Goal: Communication & Community: Participate in discussion

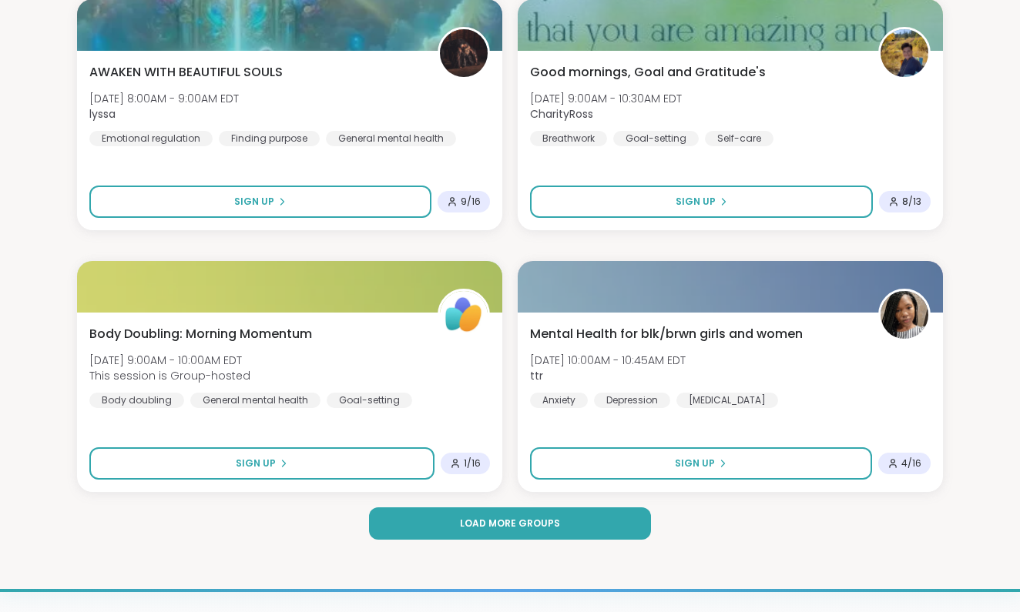
scroll to position [4416, 0]
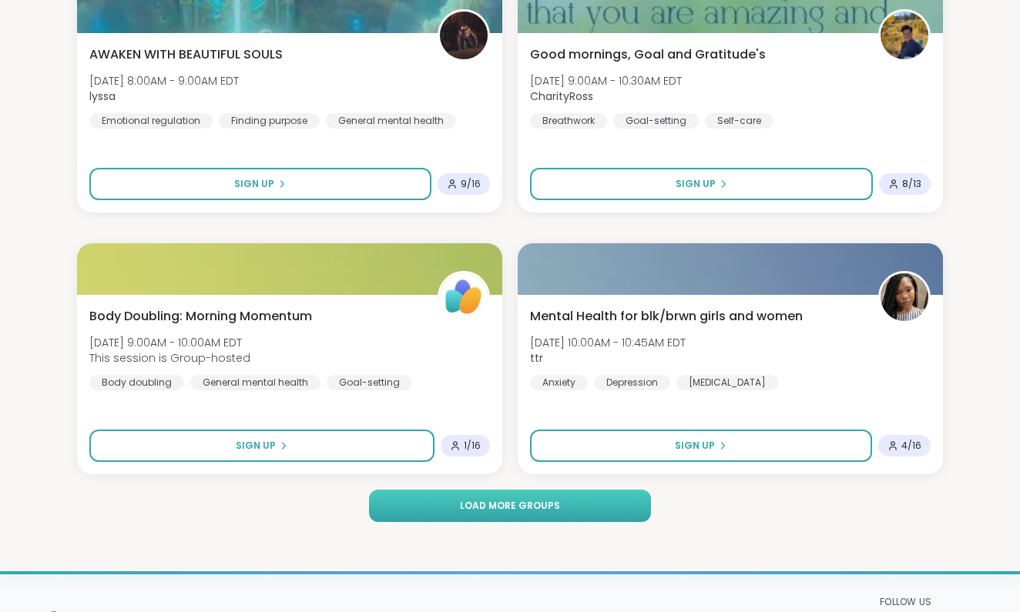
click at [486, 503] on span "Load more groups" at bounding box center [510, 506] width 100 height 14
click at [488, 505] on span "Load more groups" at bounding box center [510, 506] width 100 height 14
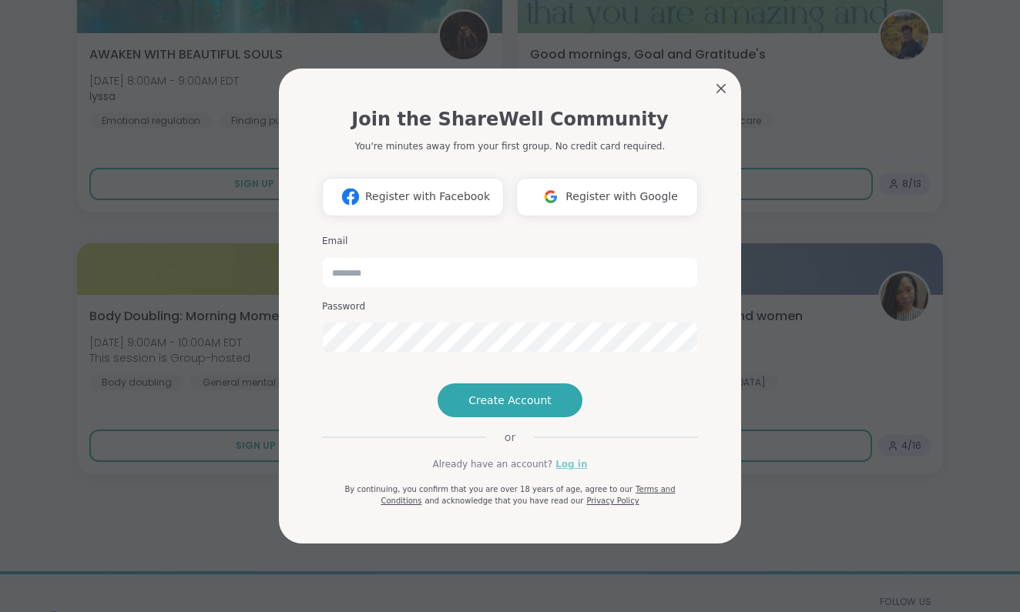
click at [570, 471] on link "Log in" at bounding box center [571, 465] width 32 height 14
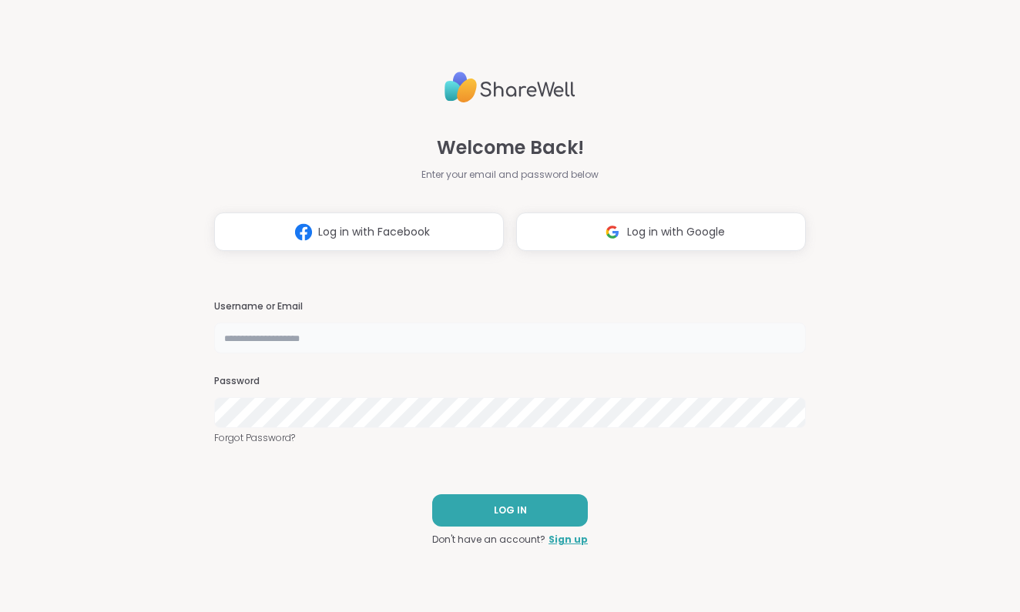
type input "**********"
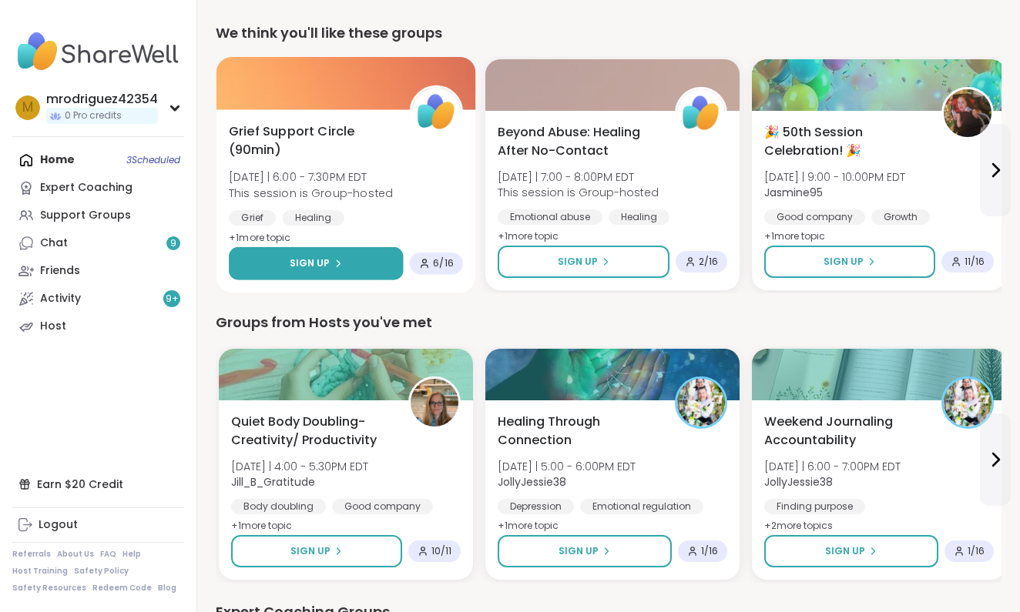
scroll to position [492, 0]
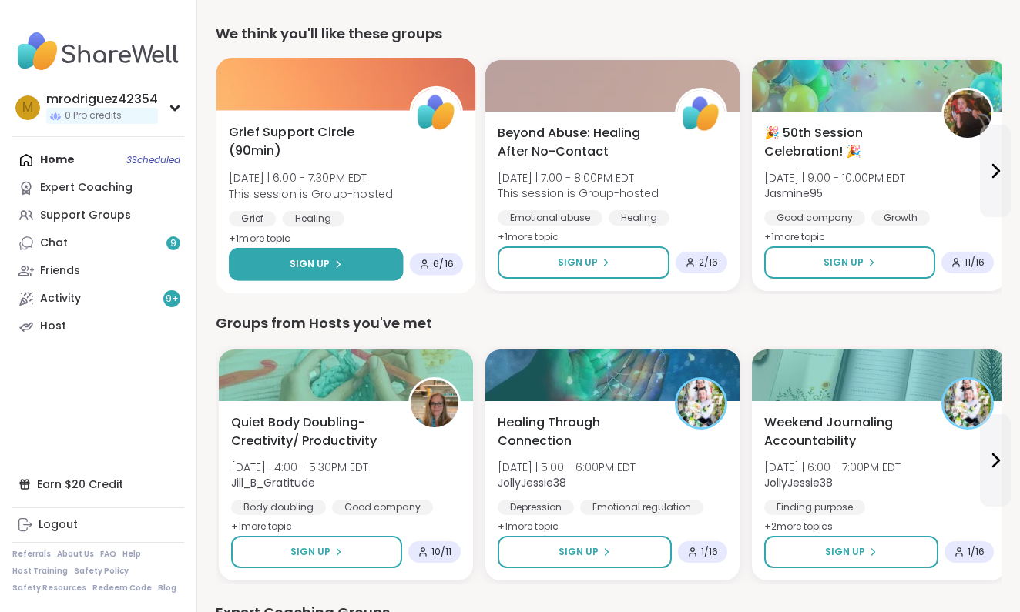
click at [313, 260] on span "Sign Up" at bounding box center [310, 264] width 41 height 14
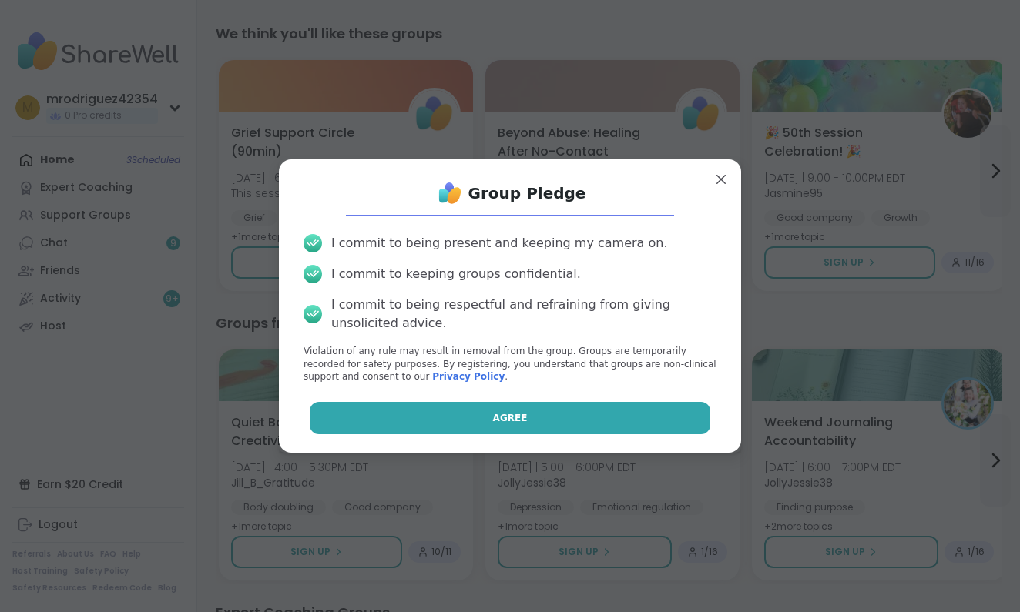
click at [508, 411] on span "Agree" at bounding box center [510, 418] width 35 height 14
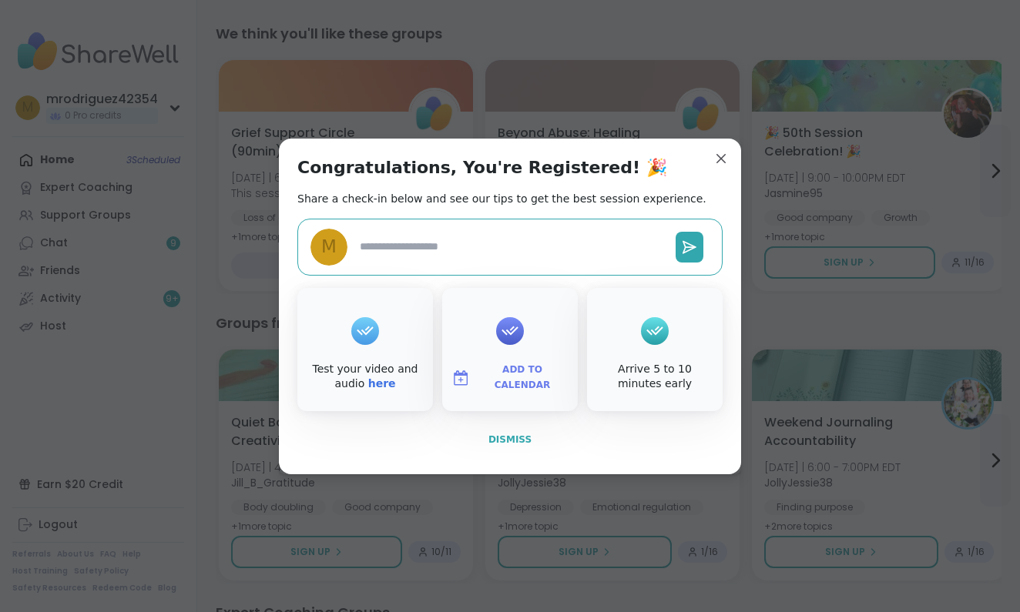
type textarea "*"
click at [505, 439] on span "Dismiss" at bounding box center [509, 439] width 43 height 11
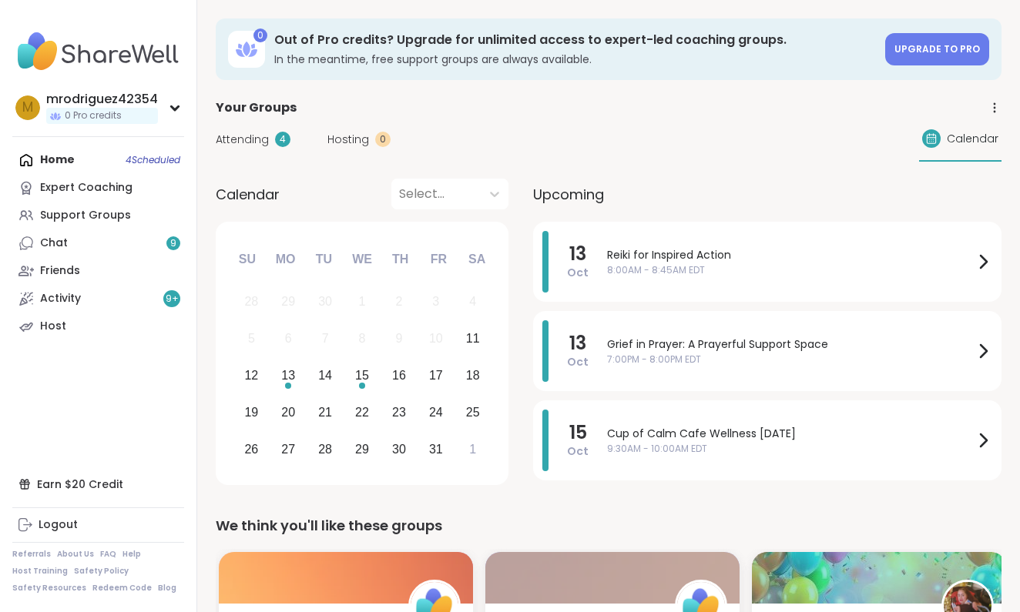
scroll to position [0, 0]
